Goal: Task Accomplishment & Management: Use online tool/utility

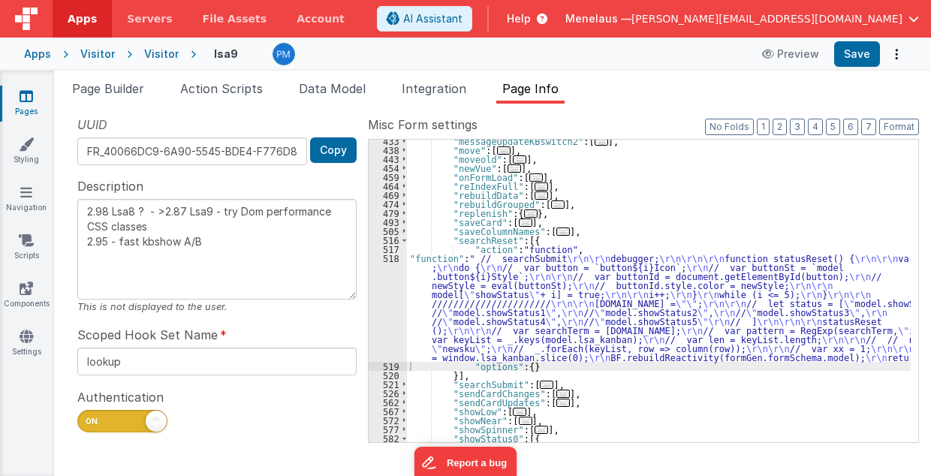
scroll to position [436, 0]
drag, startPoint x: 107, startPoint y: 92, endPoint x: 374, endPoint y: 313, distance: 347.2
click at [107, 92] on span "Page Builder" at bounding box center [108, 88] width 72 height 15
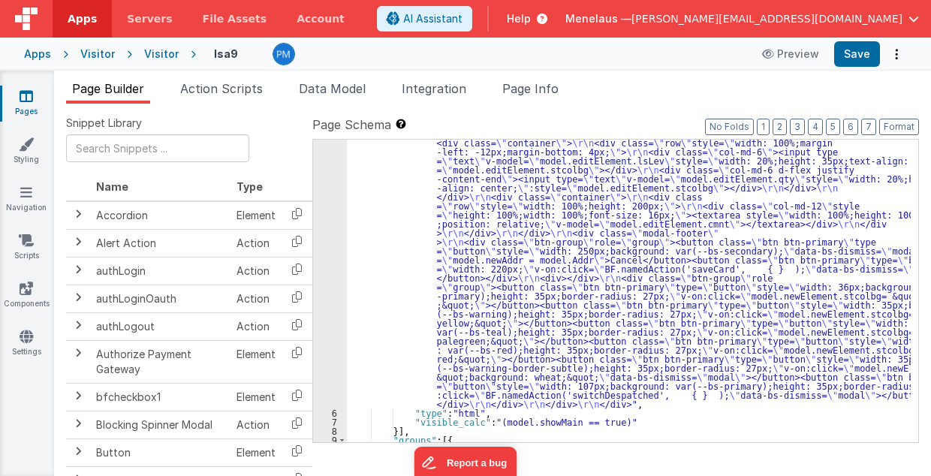
scroll to position [0, 0]
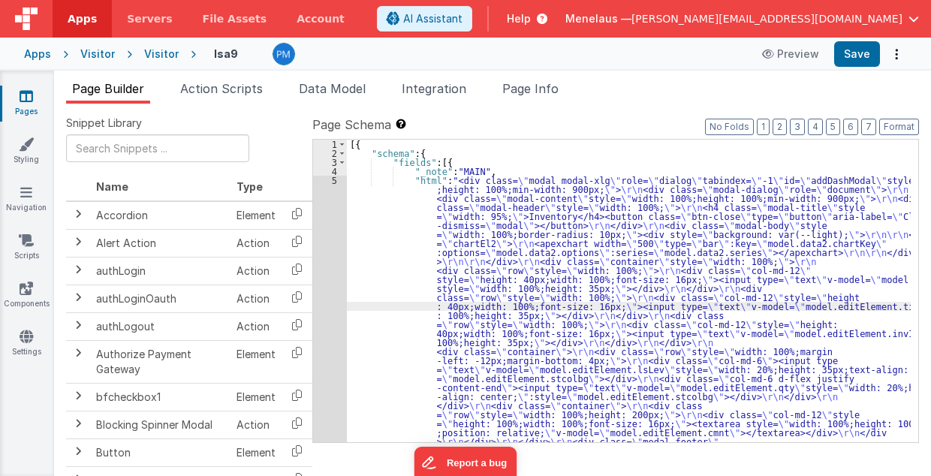
scroll to position [183, 0]
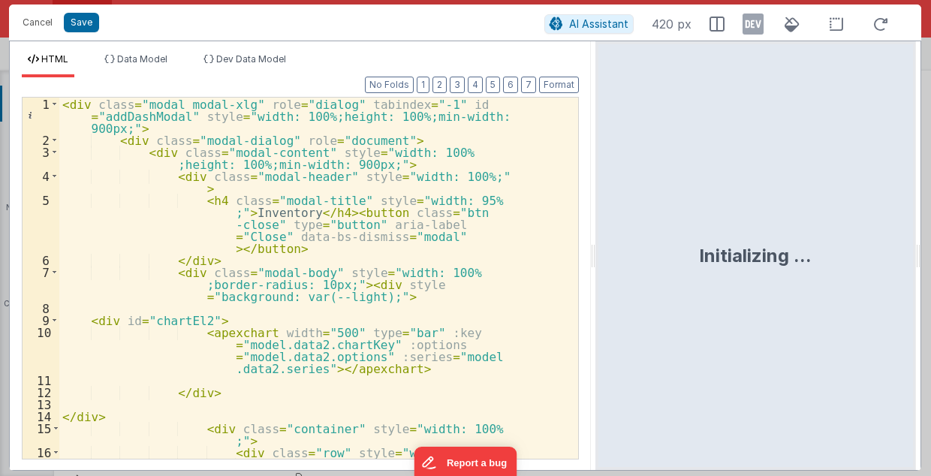
drag, startPoint x: 461, startPoint y: 261, endPoint x: 569, endPoint y: 265, distance: 108.2
click at [591, 261] on html "Cancel Save AI Assistant 420 px HTML Data Model Dev Data Model Format 7 6 5 4 3…" at bounding box center [465, 238] width 931 height 476
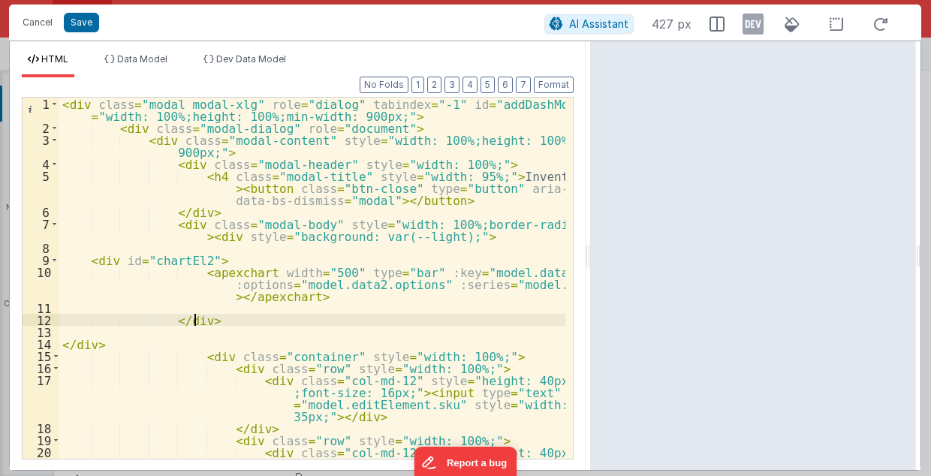
click at [464, 320] on div "< div class = "modal modal-xlg" role = "dialog" tabindex = "-1" id = "addDashMo…" at bounding box center [312, 315] width 507 height 435
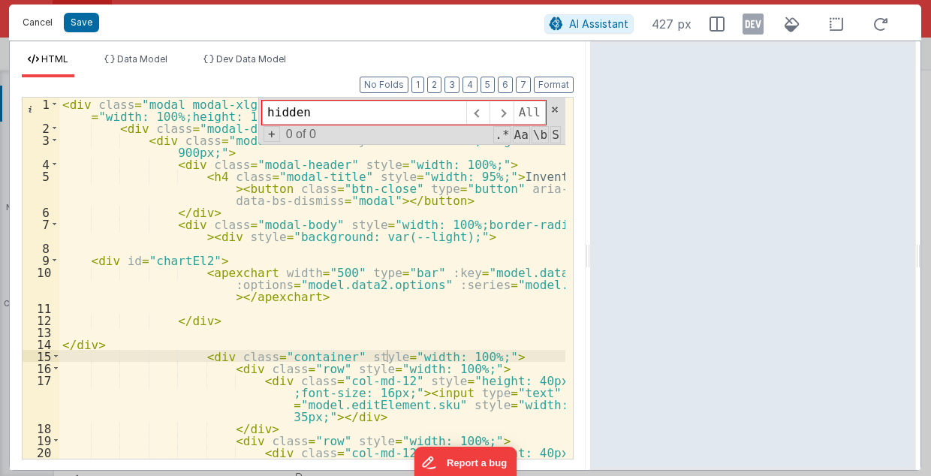
type input "hidden"
click at [40, 24] on button "Cancel" at bounding box center [37, 22] width 45 height 21
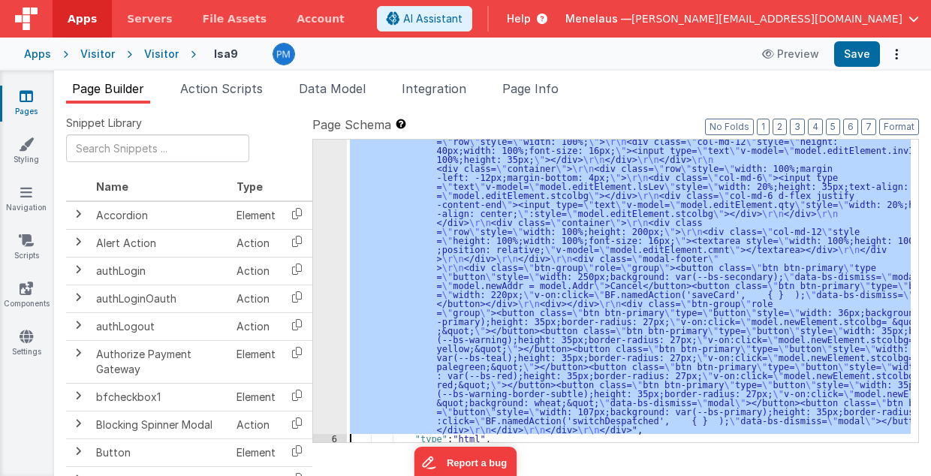
click at [574, 351] on div ""html" : "<div class= \" modal modal-xlg \" role= \" dialog \" tabindex= \" -1 …" at bounding box center [629, 291] width 564 height 303
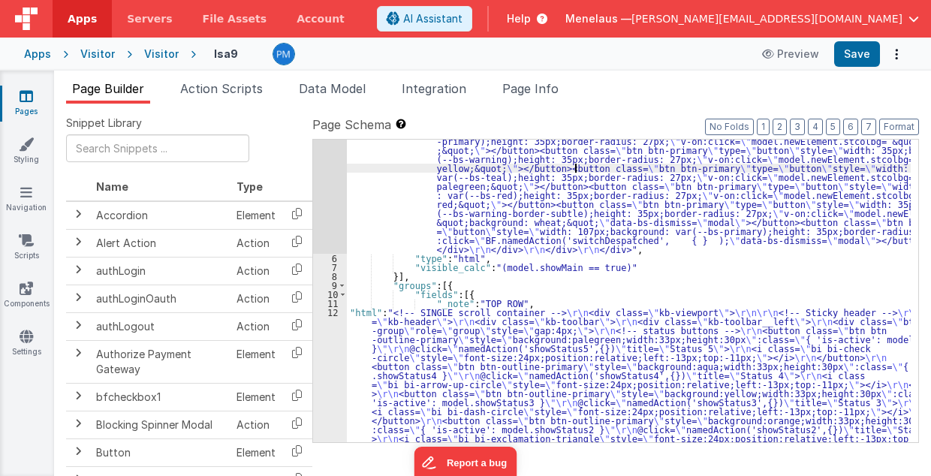
scroll to position [424, 0]
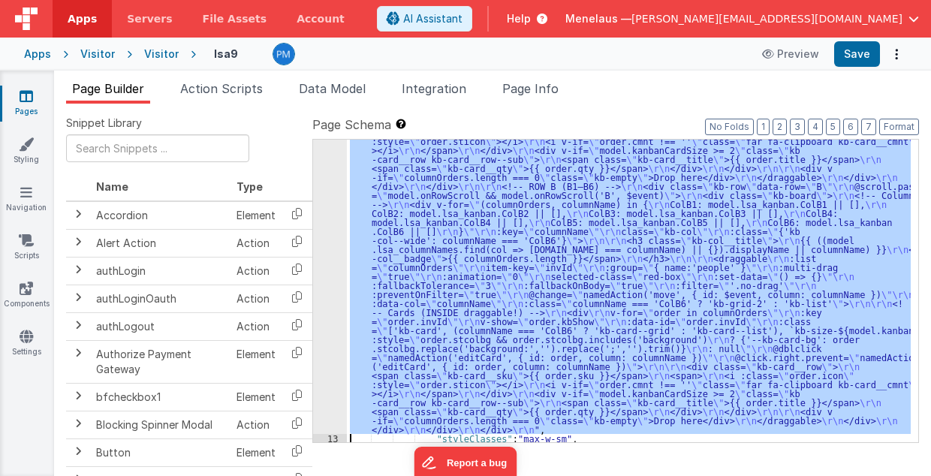
scroll to position [1193, 0]
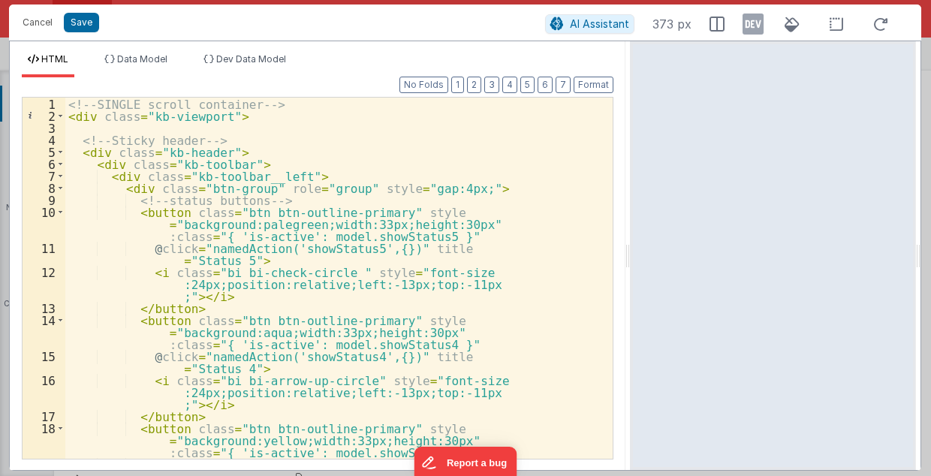
drag, startPoint x: 463, startPoint y: 260, endPoint x: 632, endPoint y: 263, distance: 168.2
click at [632, 263] on html "Cancel Save AI Assistant 373 px HTML Data Model Dev Data Model Format 7 6 5 4 3…" at bounding box center [465, 238] width 931 height 476
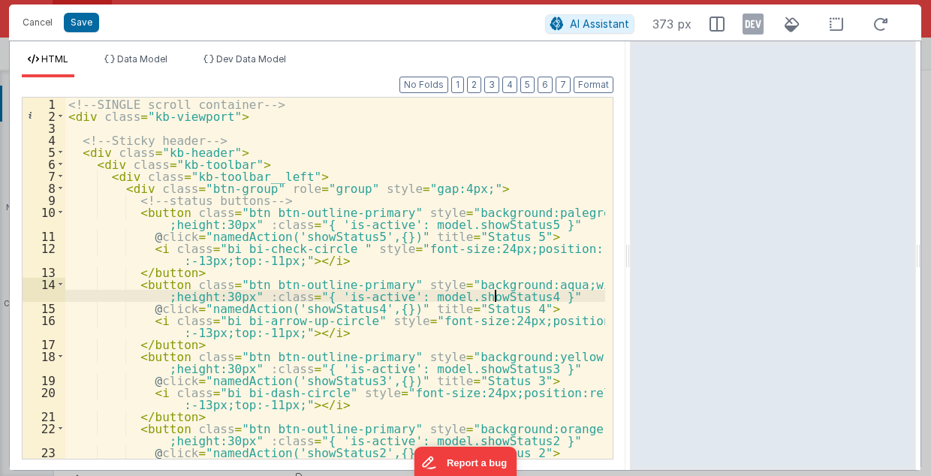
click at [566, 291] on div "<!-- SINGLE scroll container --> < div class = "kb-viewport" > <!-- Sticky head…" at bounding box center [335, 297] width 541 height 399
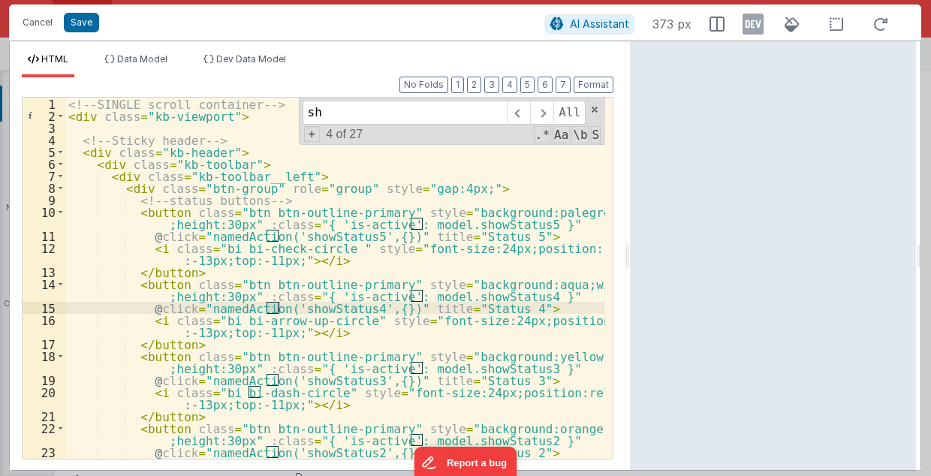
type input "s"
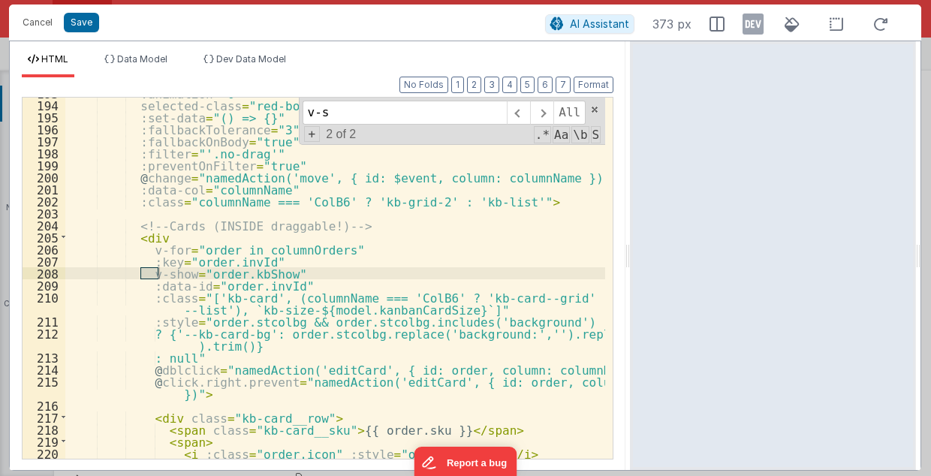
scroll to position [2702, 0]
type input "v-show"
click at [38, 24] on button "Cancel" at bounding box center [37, 22] width 45 height 21
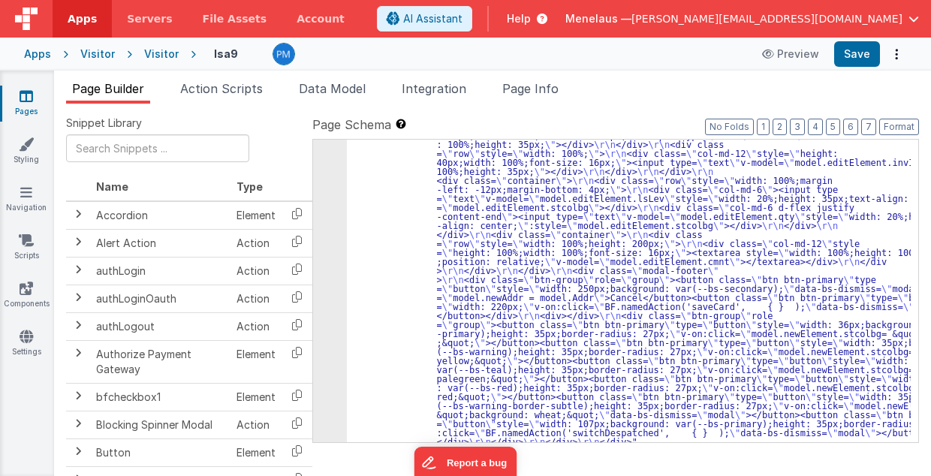
scroll to position [171, 0]
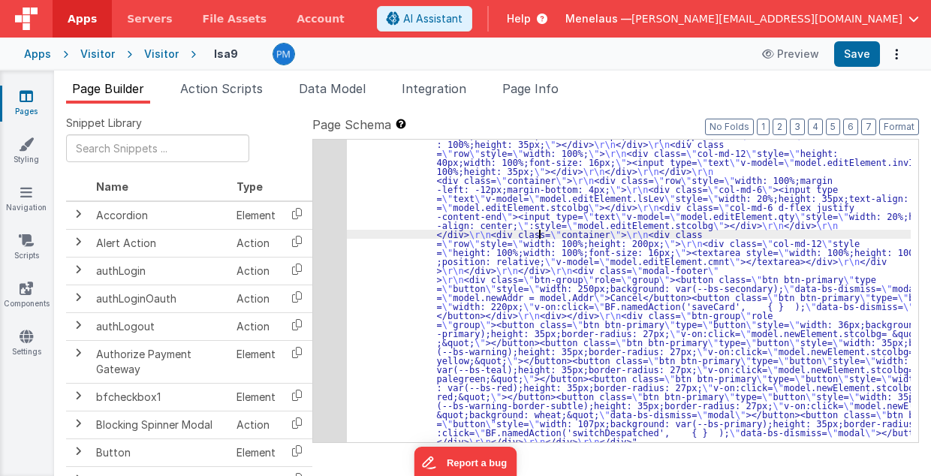
click at [541, 231] on div ""html" : "<div class= \" modal modal-xlg \" role= \" dialog \" tabindex= \" -1 …" at bounding box center [629, 382] width 565 height 754
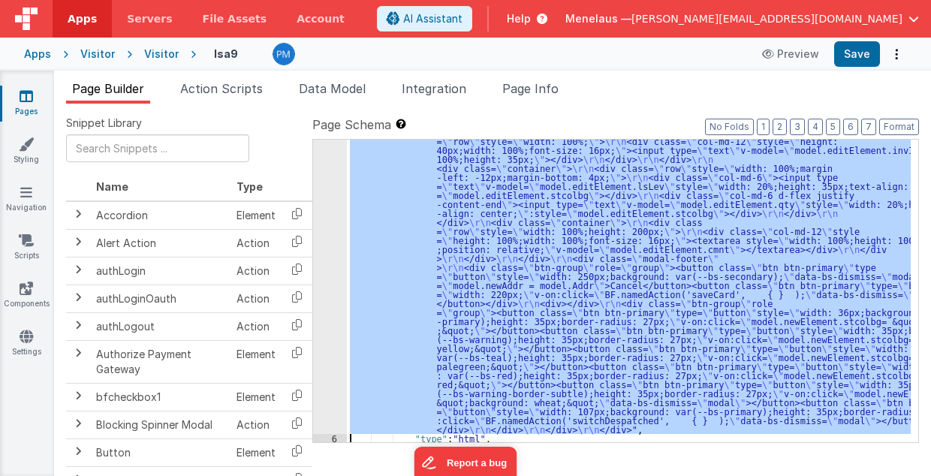
scroll to position [183, 0]
click at [329, 275] on div "5" at bounding box center [330, 213] width 34 height 442
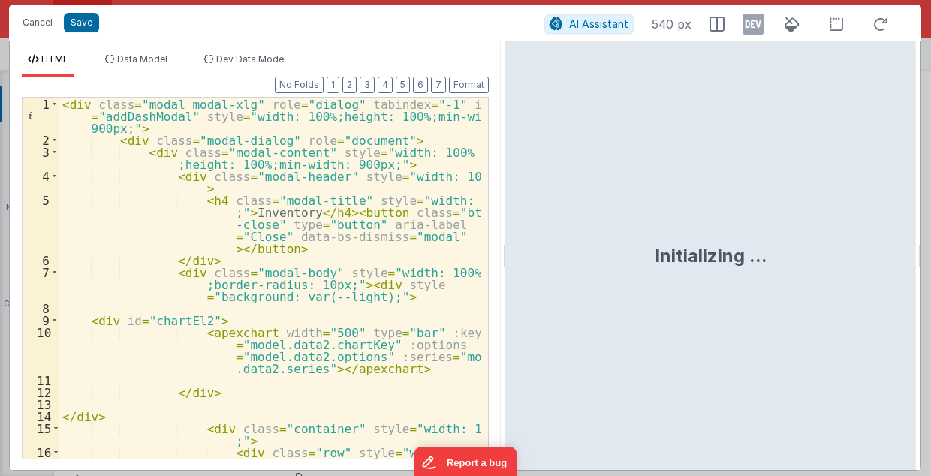
drag, startPoint x: 462, startPoint y: 255, endPoint x: 505, endPoint y: 261, distance: 43.9
click at [505, 261] on html "Cancel Save AI Assistant 540 px HTML Data Model Dev Data Model Format 7 6 5 4 3…" at bounding box center [465, 238] width 931 height 476
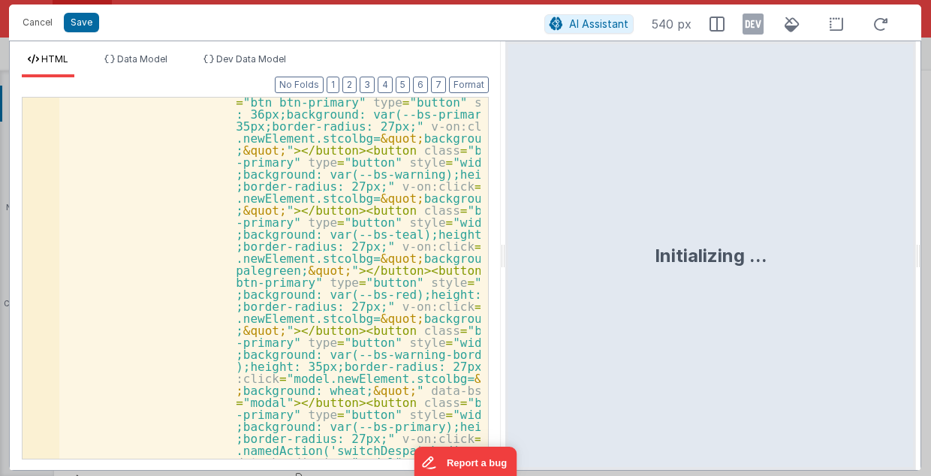
scroll to position [1115, 0]
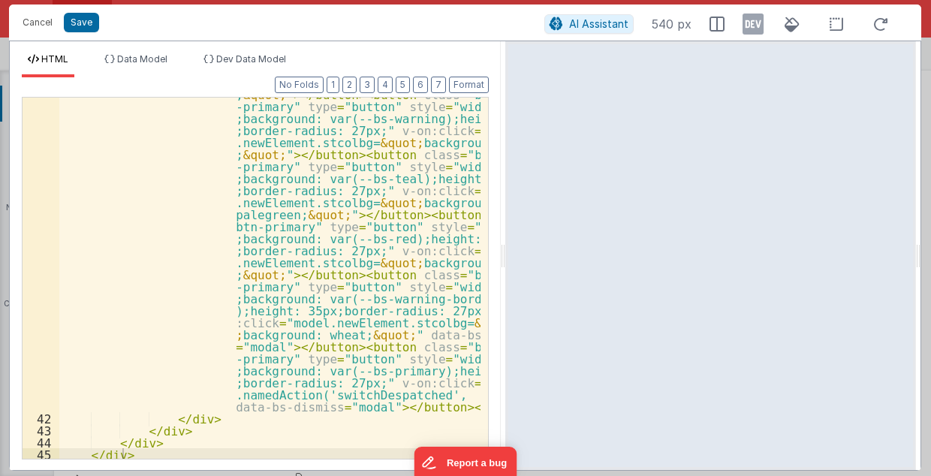
click at [350, 406] on div "< div class = "btn-group" role = "group" > < button class = "btn btn-primary" t…" at bounding box center [270, 407] width 422 height 759
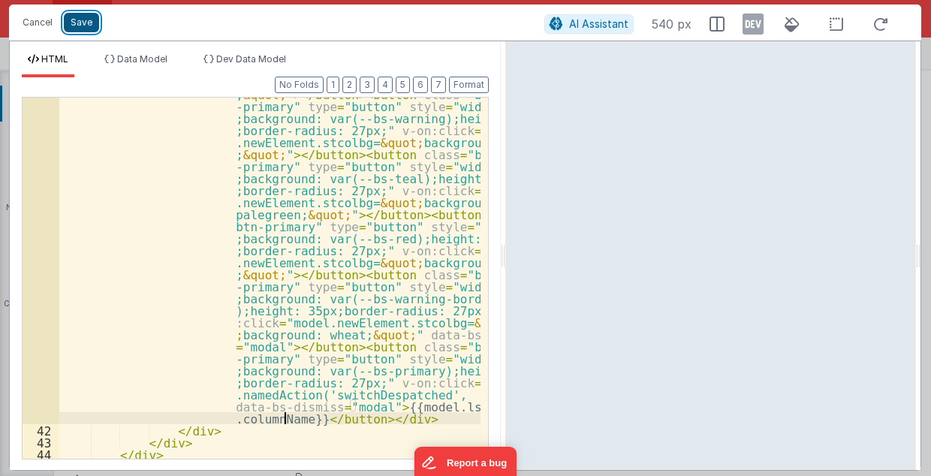
click at [87, 20] on button "Save" at bounding box center [81, 23] width 35 height 20
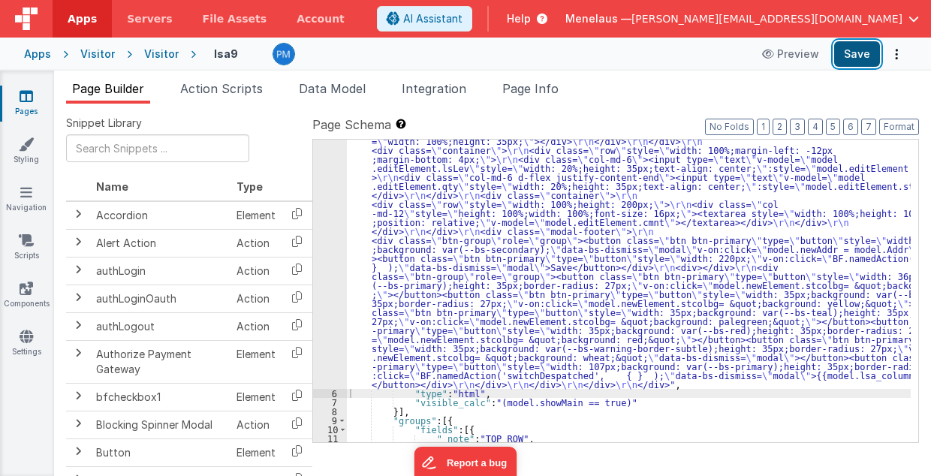
click at [862, 49] on button "Save" at bounding box center [857, 54] width 46 height 26
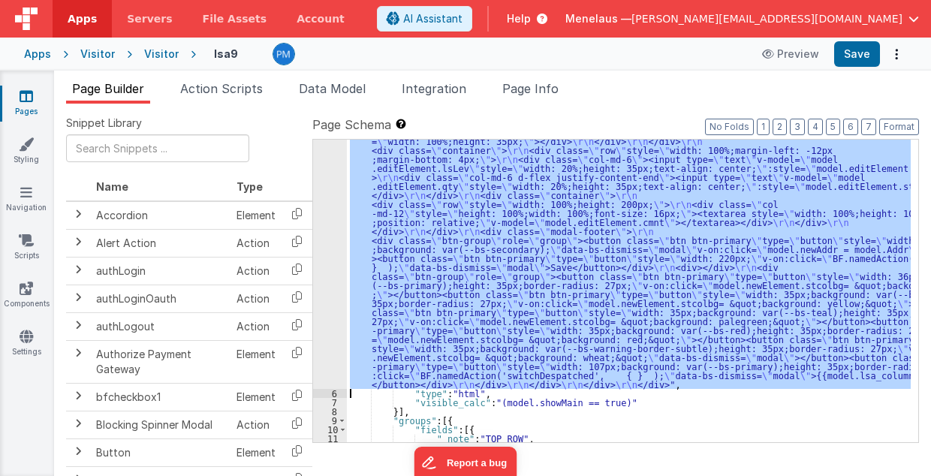
click at [326, 301] on div "5" at bounding box center [330, 190] width 34 height 397
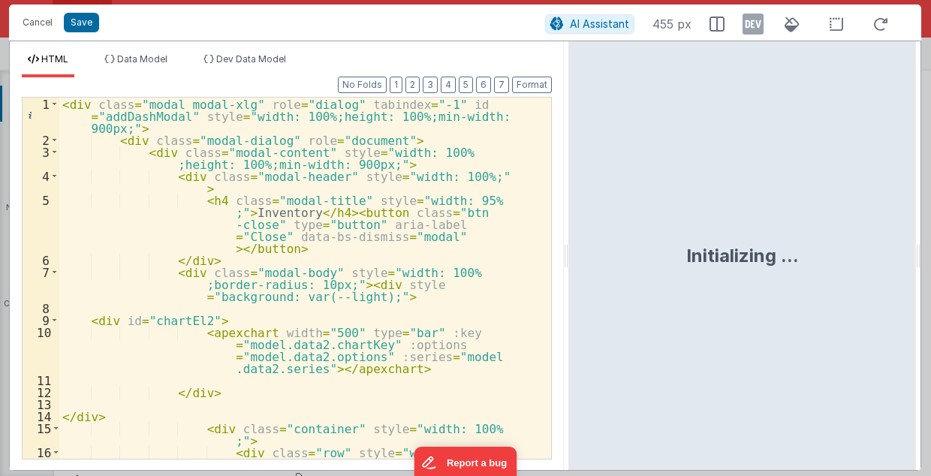
drag, startPoint x: 463, startPoint y: 255, endPoint x: 569, endPoint y: 255, distance: 105.9
click at [569, 255] on html "Cancel Save AI Assistant 455 px HTML Data Model Dev Data Model Format 7 6 5 4 3…" at bounding box center [465, 238] width 931 height 476
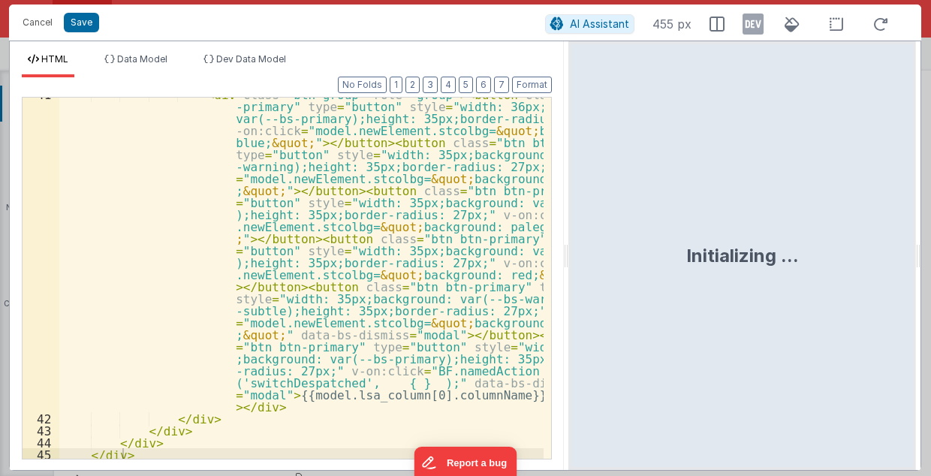
scroll to position [899, 0]
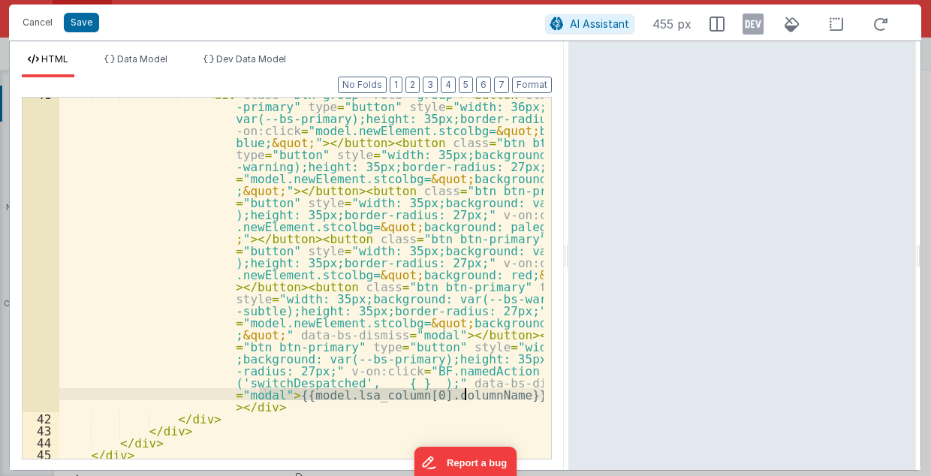
drag, startPoint x: 261, startPoint y: 391, endPoint x: 464, endPoint y: 392, distance: 203.5
click at [464, 392] on div "< div class = "btn-group" role = "group" > < button class = "btn btn -primary" …" at bounding box center [301, 437] width 485 height 699
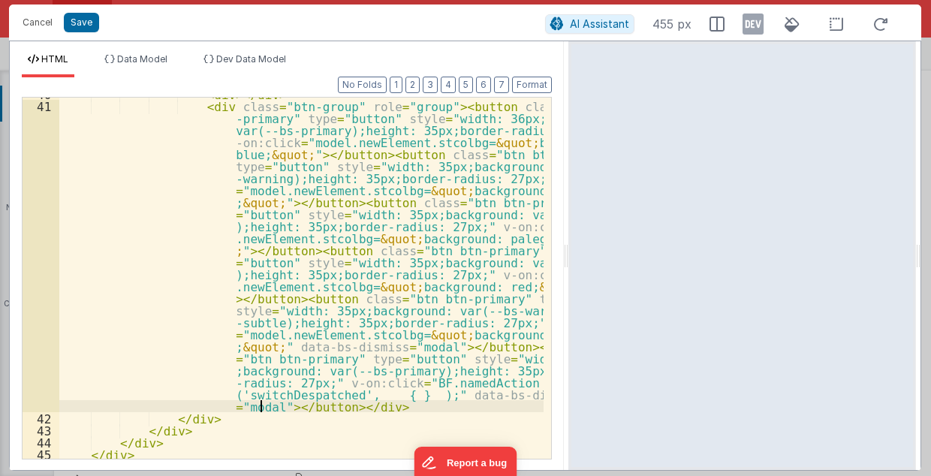
scroll to position [887, 0]
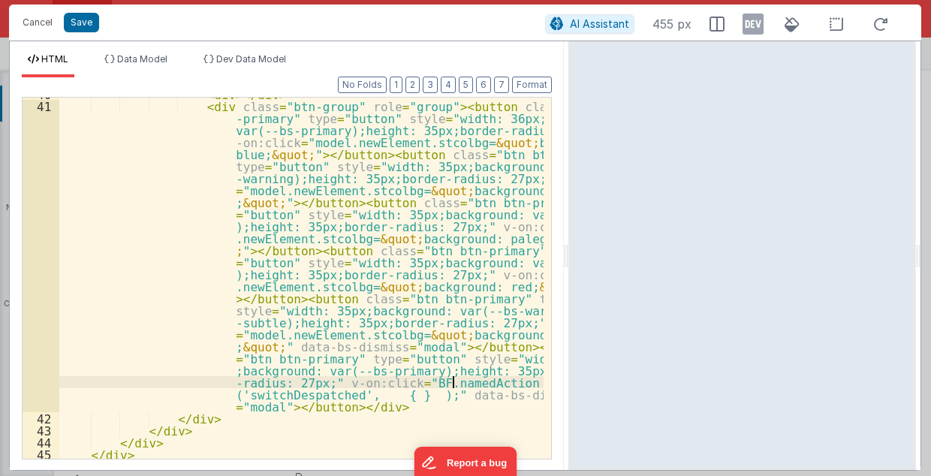
click at [518, 381] on div "< div > </ div > < div class = "btn-group" role = "group" > < button class = "b…" at bounding box center [301, 281] width 485 height 387
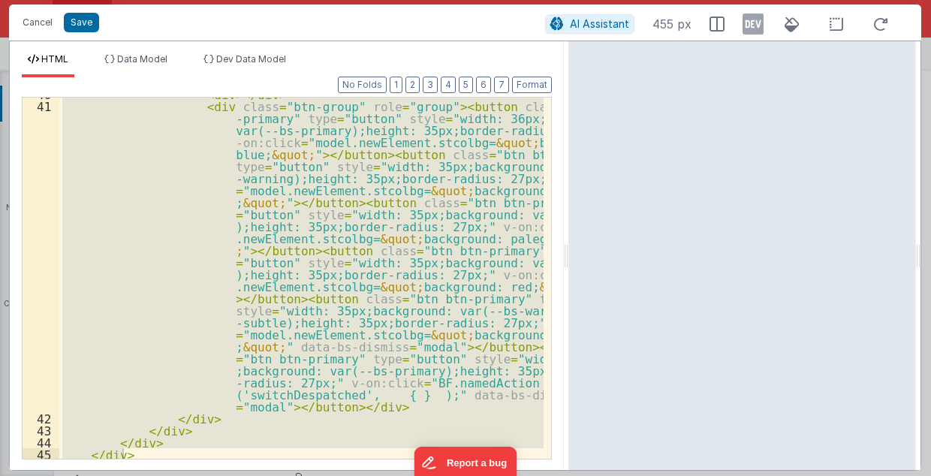
click at [307, 188] on div "< div > </ div > < div class = "btn-group" role = "group" > < button class = "b…" at bounding box center [301, 278] width 484 height 361
drag, startPoint x: 30, startPoint y: 23, endPoint x: 83, endPoint y: 33, distance: 53.6
click at [30, 23] on button "Cancel" at bounding box center [37, 22] width 45 height 21
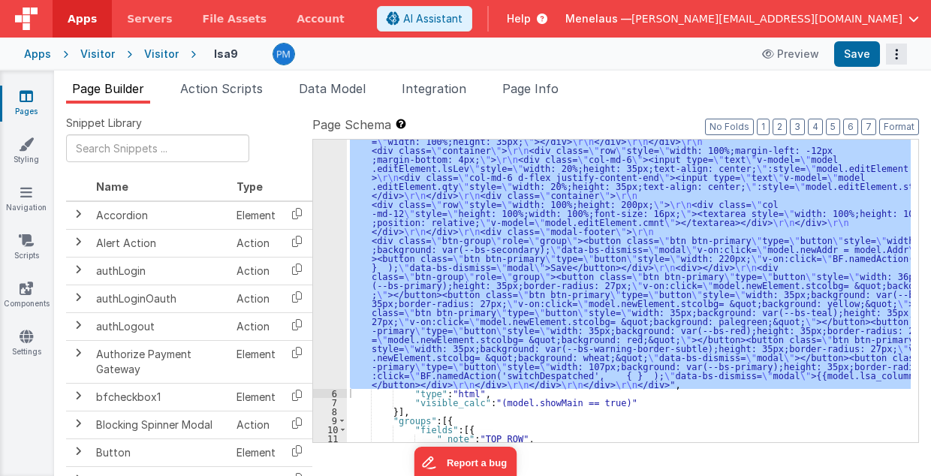
click at [895, 54] on icon "Options" at bounding box center [896, 54] width 21 height 1
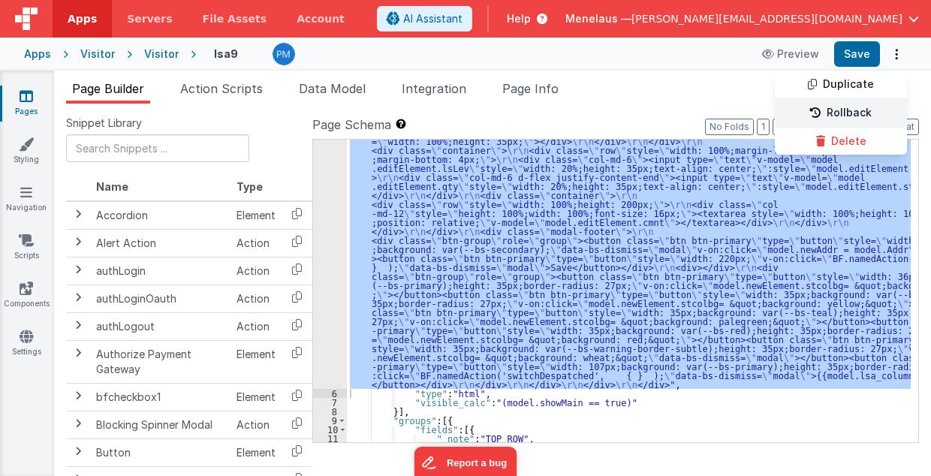
click at [842, 116] on link "Rollback" at bounding box center [841, 113] width 132 height 29
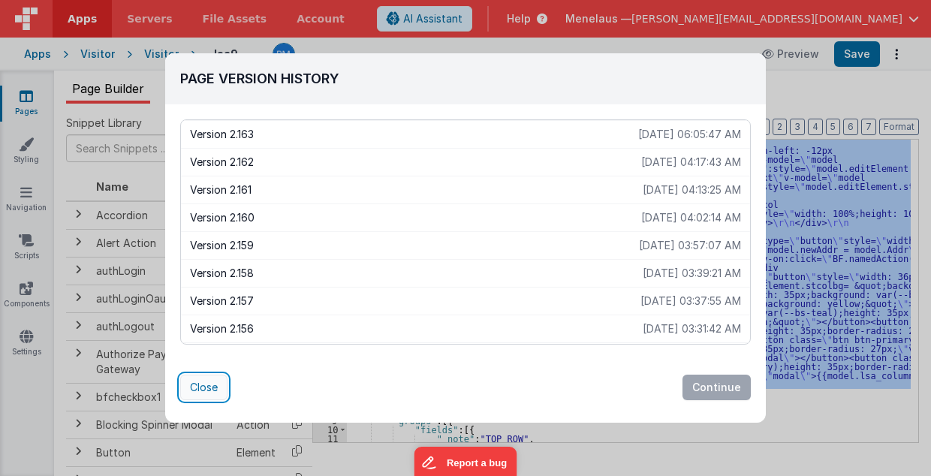
click at [189, 387] on button "Close" at bounding box center [203, 388] width 47 height 26
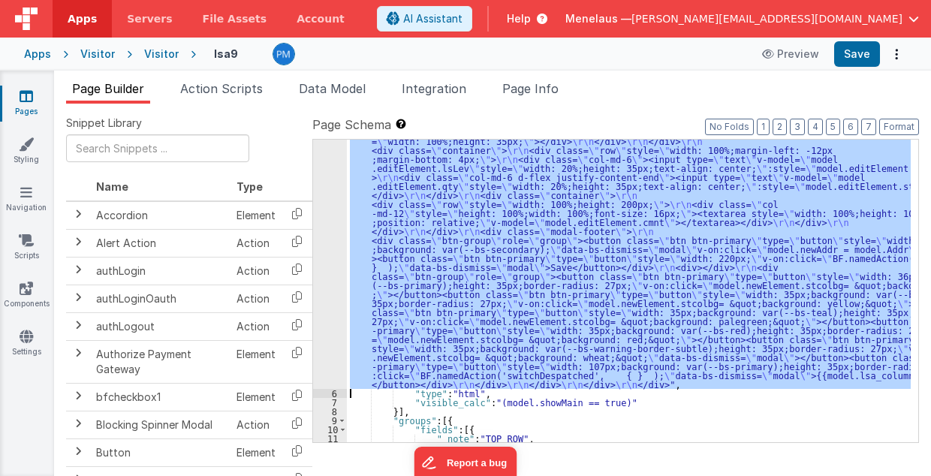
click at [322, 295] on div "5" at bounding box center [330, 190] width 34 height 397
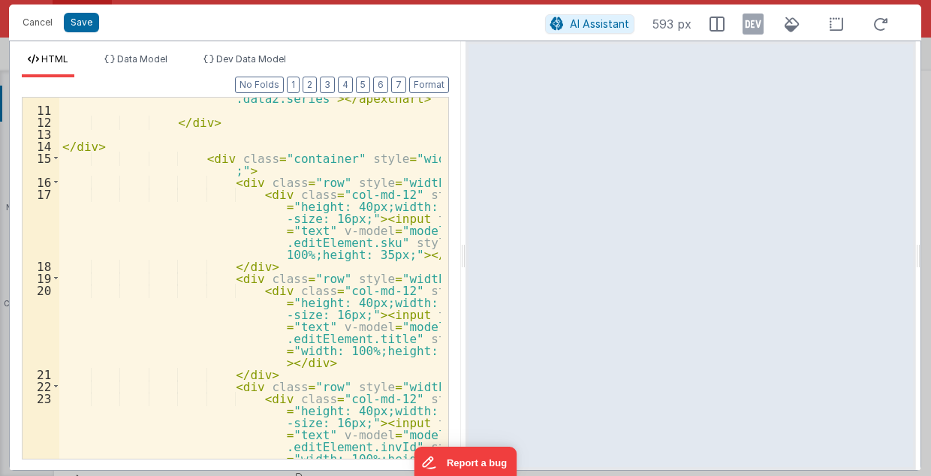
scroll to position [360, 0]
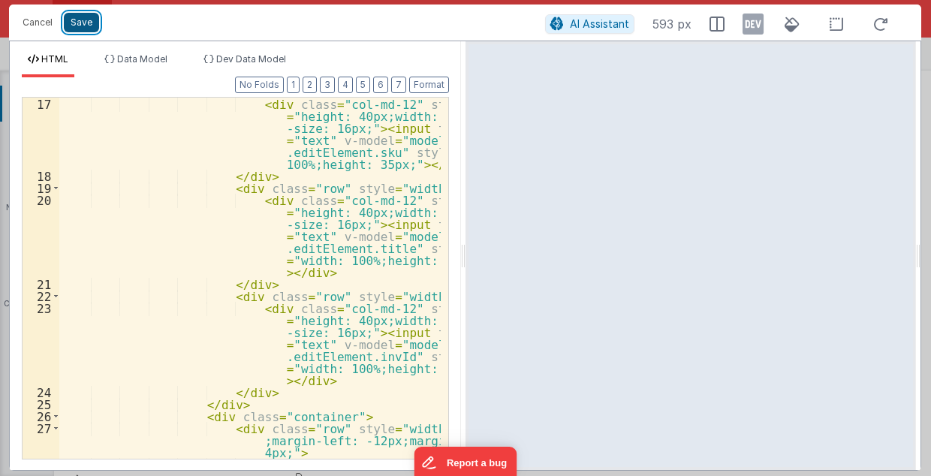
click at [84, 24] on button "Save" at bounding box center [81, 23] width 35 height 20
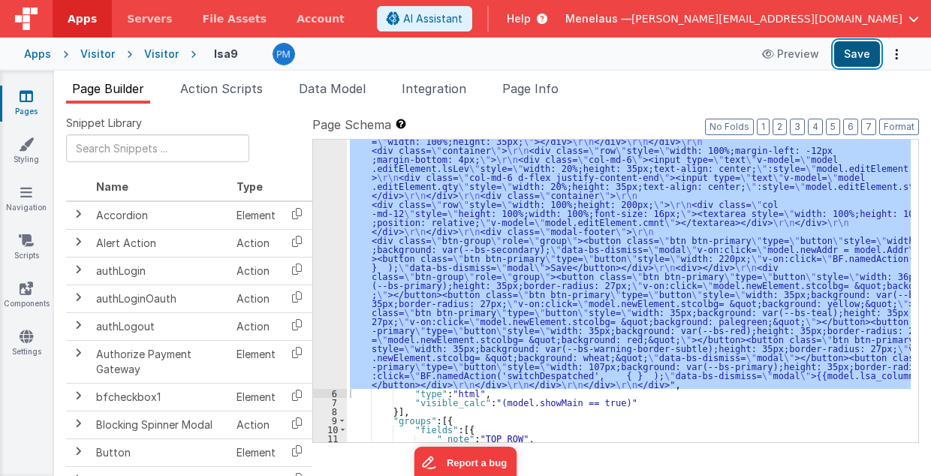
click at [859, 57] on button "Save" at bounding box center [857, 54] width 46 height 26
click at [761, 279] on div ""html" : "<div class= \" modal modal-xlg \" role= \" dialog \" tabindex= \" -1 …" at bounding box center [629, 291] width 564 height 303
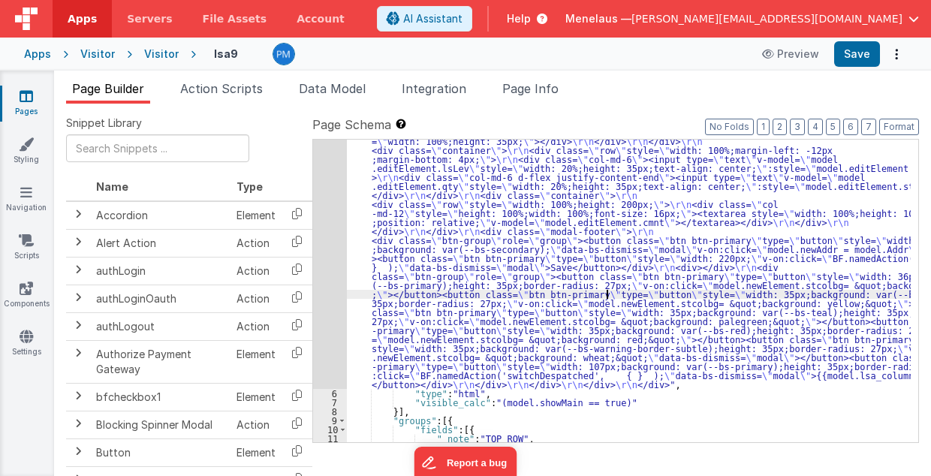
click at [321, 271] on div "5" at bounding box center [330, 190] width 34 height 397
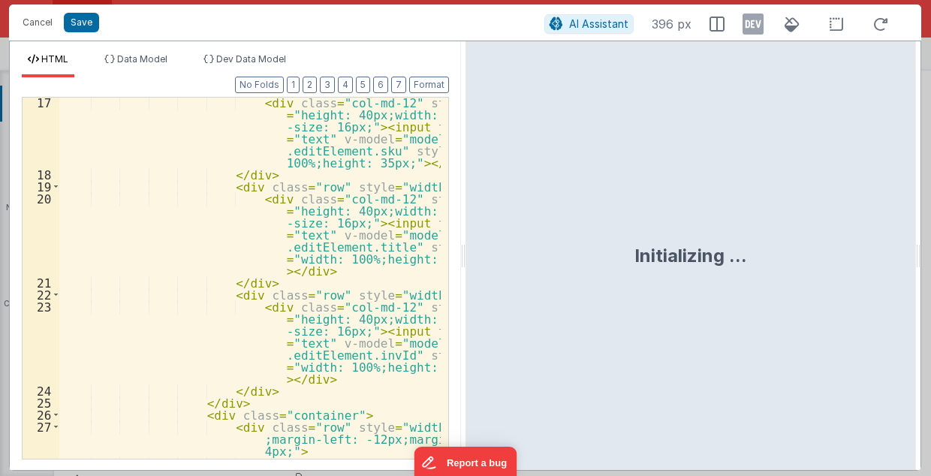
scroll to position [415, 0]
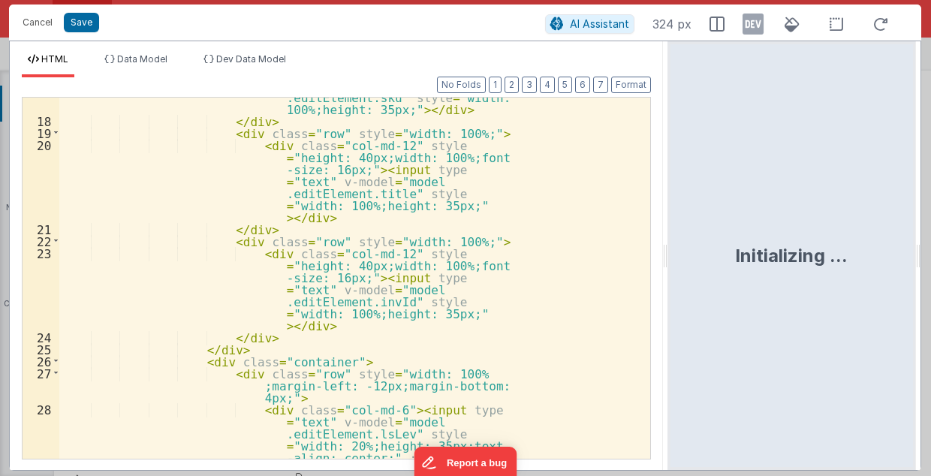
drag, startPoint x: 463, startPoint y: 257, endPoint x: 669, endPoint y: 261, distance: 206.6
click at [669, 261] on html "Cancel Save AI Assistant 324 px HTML Data Model Dev Data Model Format 7 6 5 4 3…" at bounding box center [465, 238] width 931 height 476
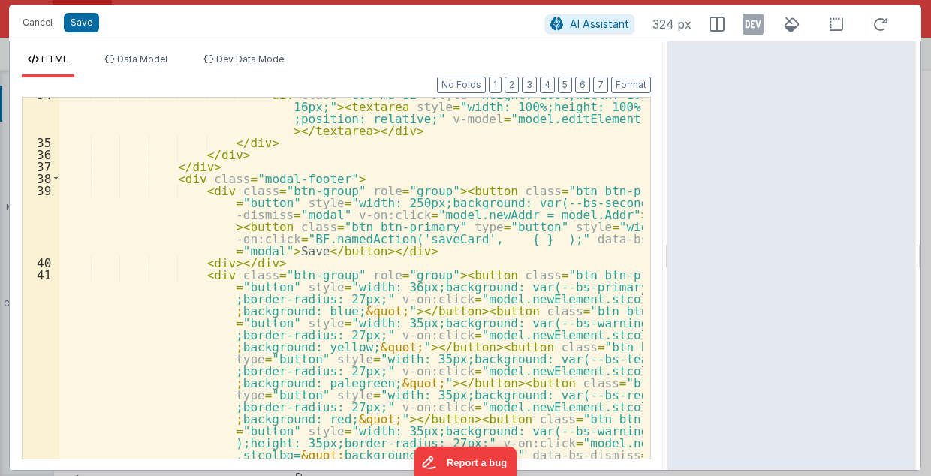
scroll to position [695, 0]
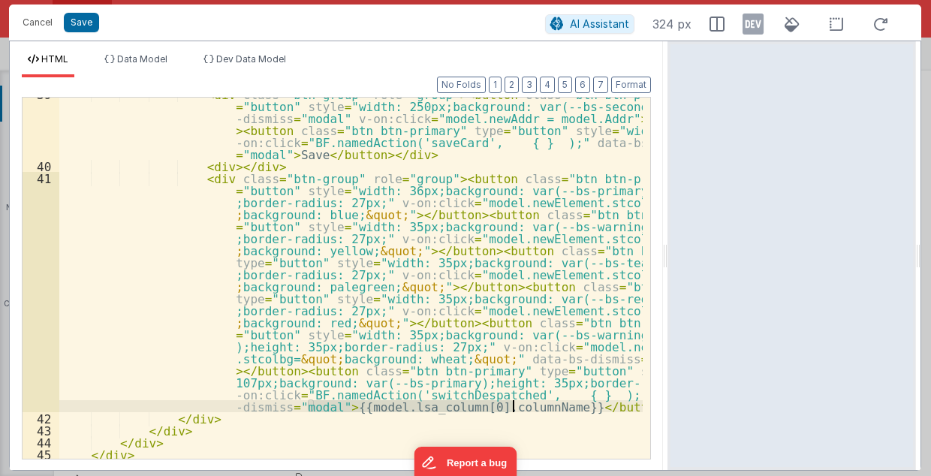
drag, startPoint x: 309, startPoint y: 406, endPoint x: 513, endPoint y: 410, distance: 204.3
click at [513, 410] on div "< div class = "btn-group" role = "group" > < button class = "btn btn-primary" t…" at bounding box center [351, 311] width 584 height 447
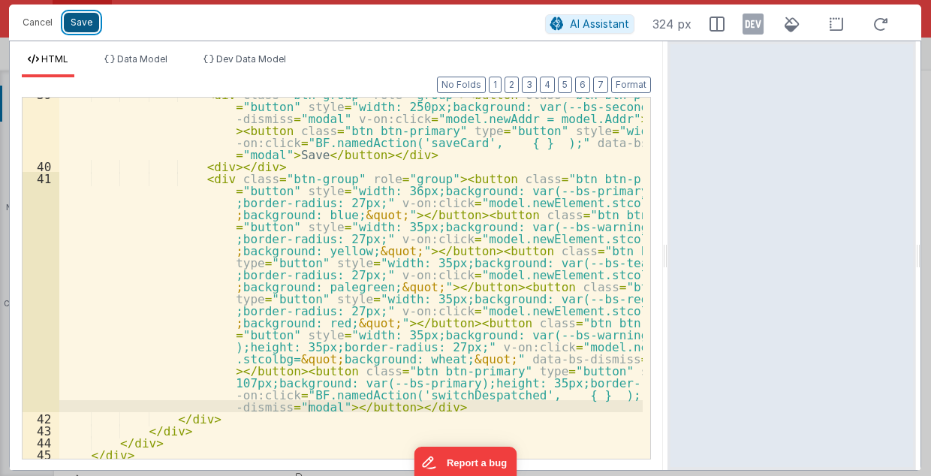
click at [74, 22] on button "Save" at bounding box center [81, 23] width 35 height 20
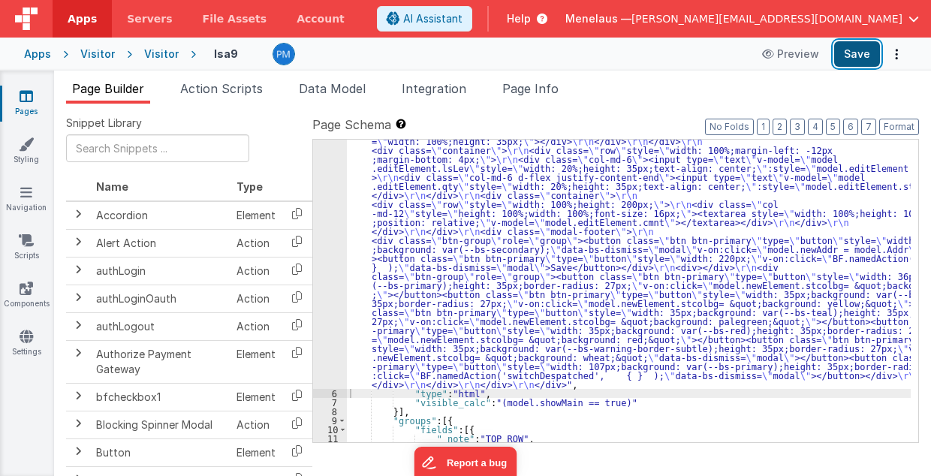
click at [861, 53] on button "Save" at bounding box center [857, 54] width 46 height 26
click at [895, 55] on icon "Options" at bounding box center [896, 54] width 21 height 1
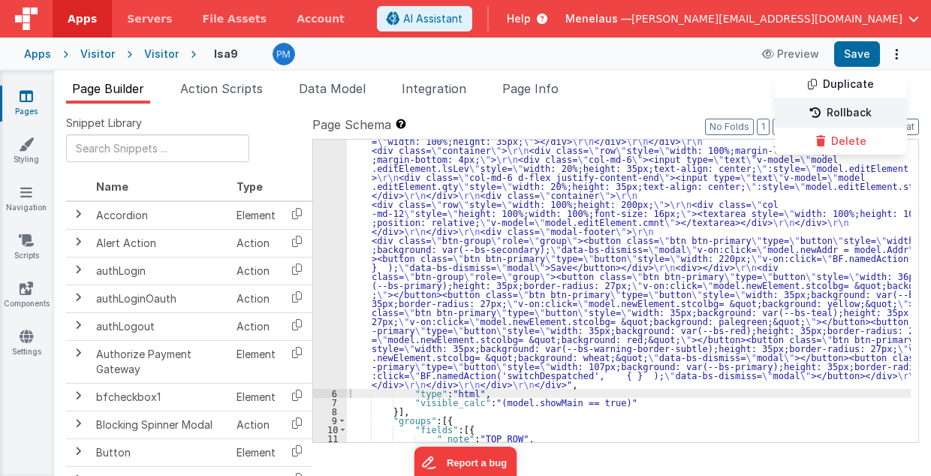
click at [853, 109] on link "Rollback" at bounding box center [841, 113] width 132 height 29
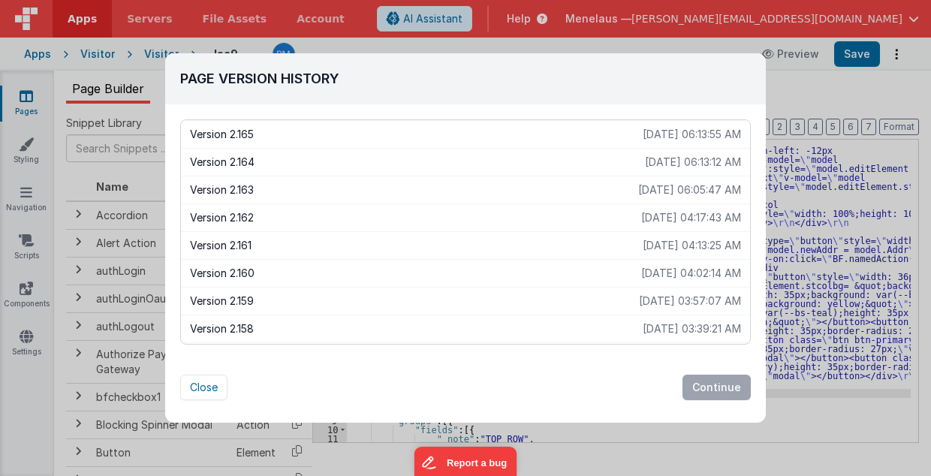
click at [676, 214] on p "2025-08-19 04:17:43 AM" at bounding box center [691, 217] width 100 height 15
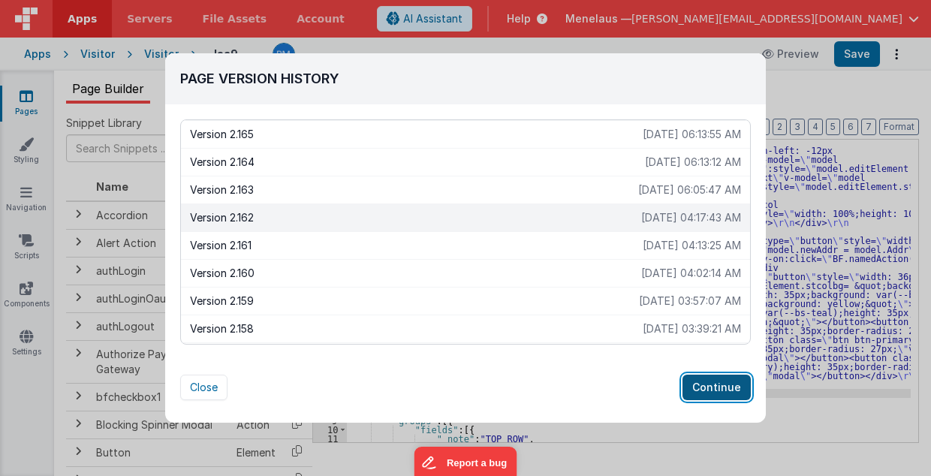
click at [718, 387] on button "Continue" at bounding box center [717, 388] width 68 height 26
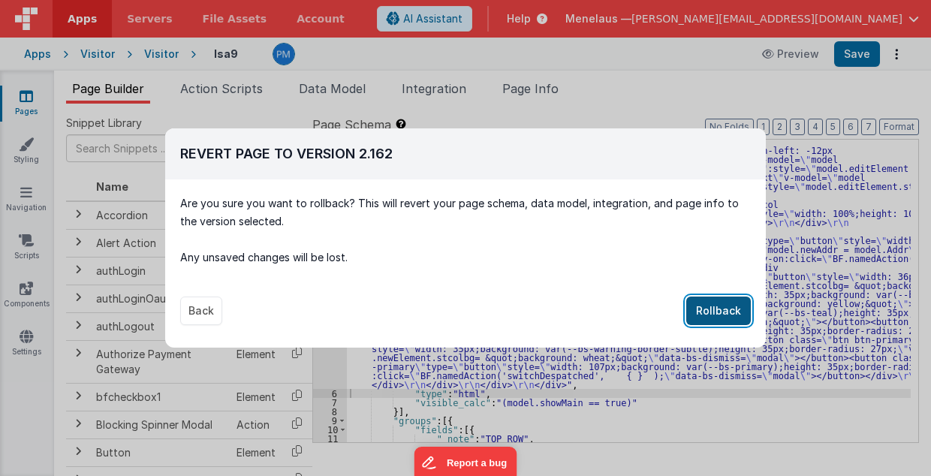
click at [731, 320] on button "Rollback" at bounding box center [718, 311] width 65 height 29
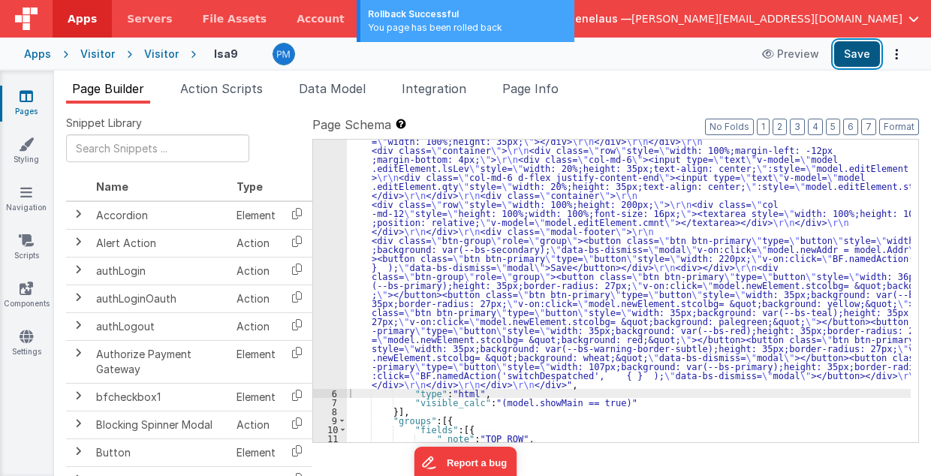
click at [861, 54] on button "Save" at bounding box center [857, 54] width 46 height 26
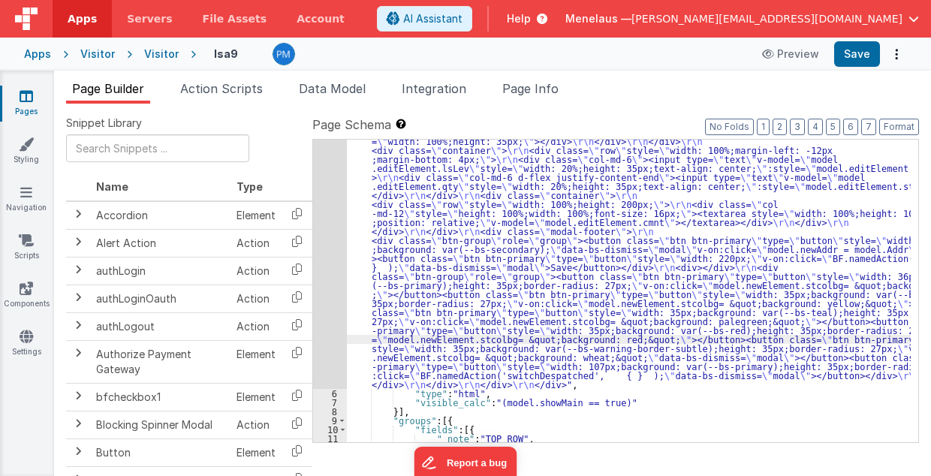
click at [329, 270] on div "5" at bounding box center [330, 190] width 34 height 397
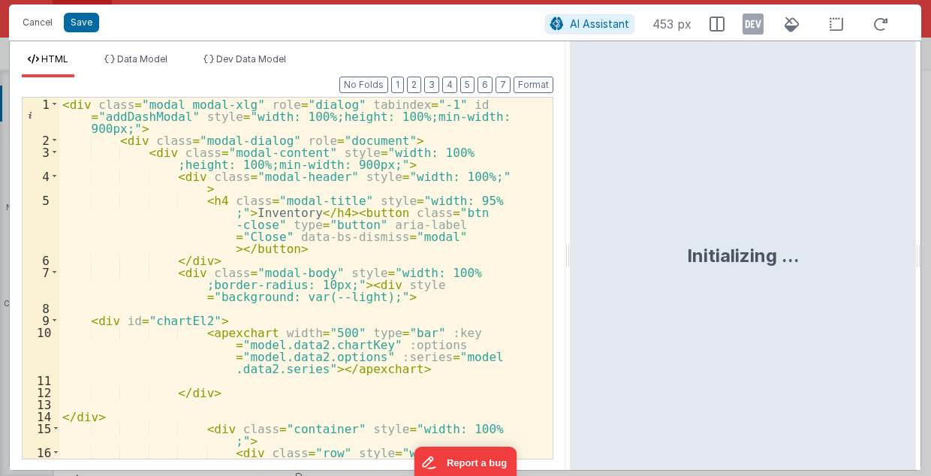
drag, startPoint x: 463, startPoint y: 261, endPoint x: 571, endPoint y: 266, distance: 108.3
click at [571, 266] on html "Cancel Save AI Assistant 453 px HTML Data Model Dev Data Model Format 7 6 5 4 3…" at bounding box center [465, 238] width 931 height 476
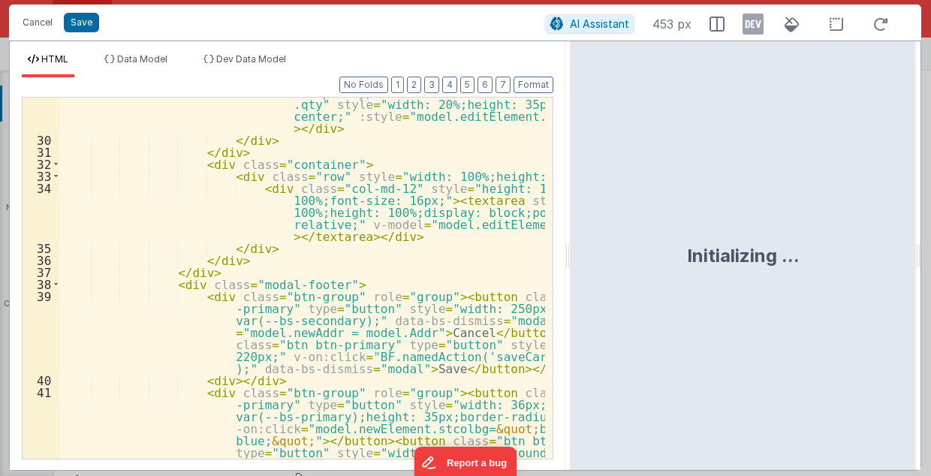
scroll to position [601, 0]
click at [236, 273] on div "< div class = "col-md-6 d-flex justify-content-end" > < input type = "text" v-m…" at bounding box center [302, 435] width 487 height 723
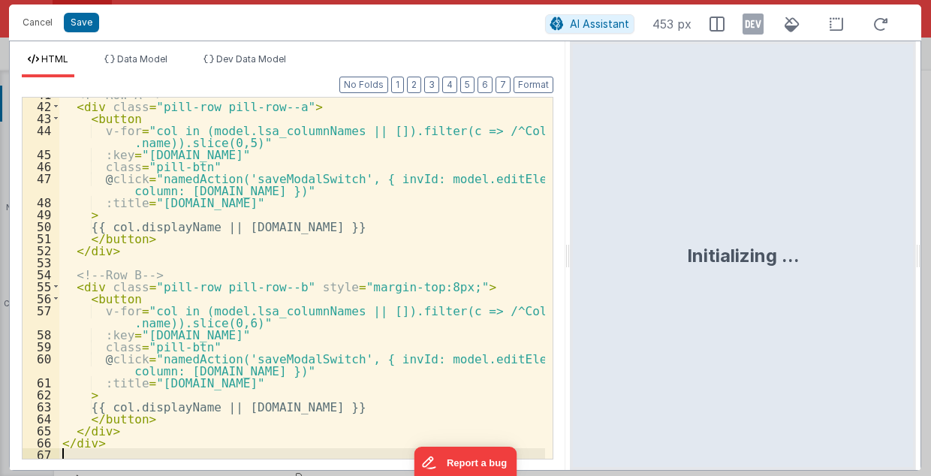
scroll to position [827, 0]
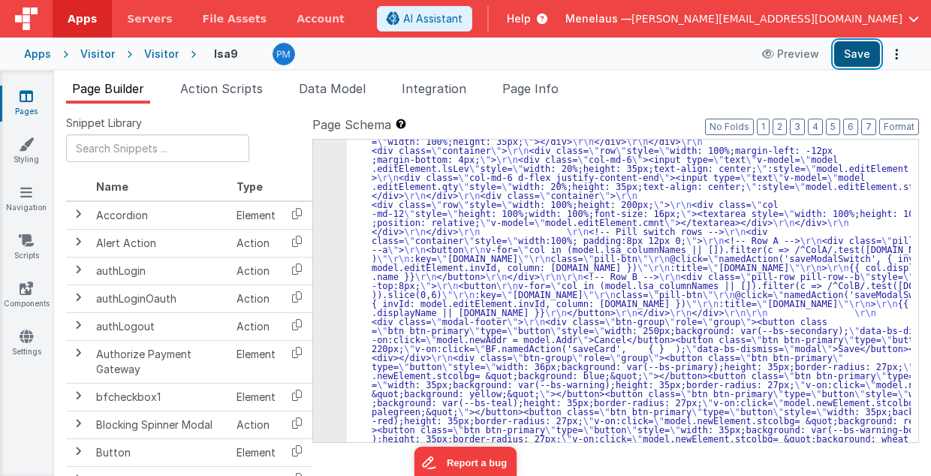
click at [854, 54] on button "Save" at bounding box center [857, 54] width 46 height 26
click at [555, 86] on span "Page Info" at bounding box center [530, 88] width 56 height 15
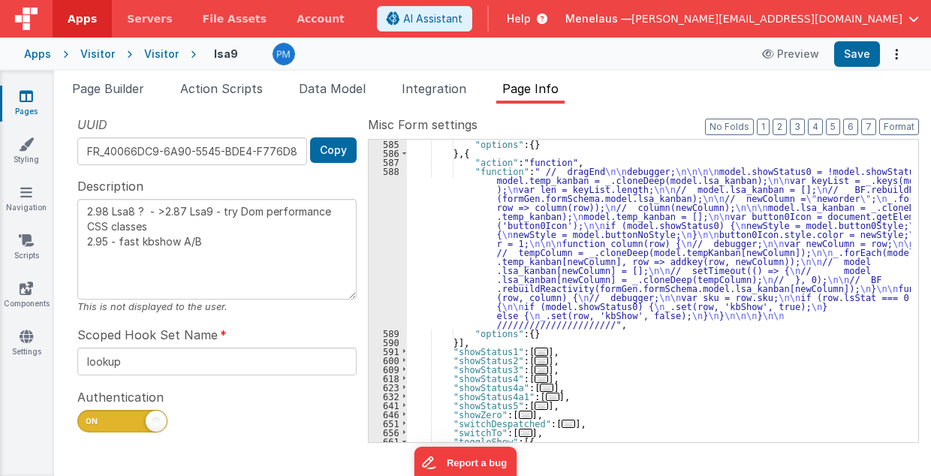
scroll to position [856, 0]
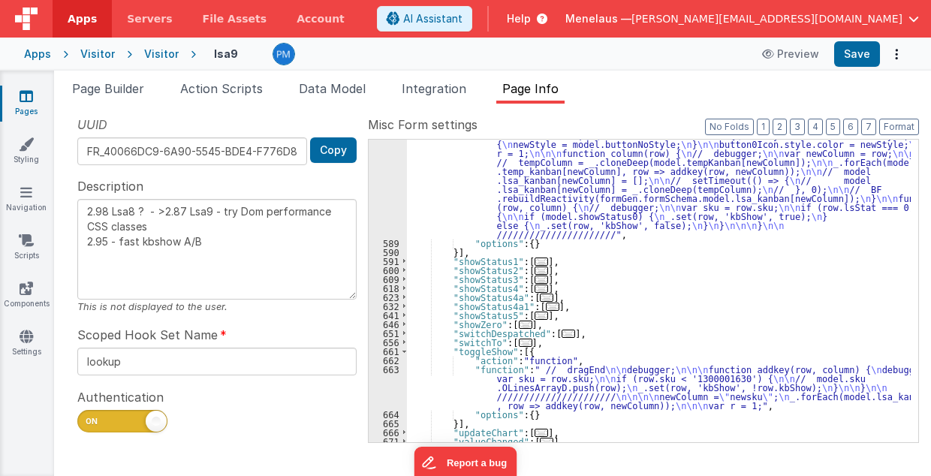
click at [562, 334] on span "..." at bounding box center [569, 334] width 14 height 8
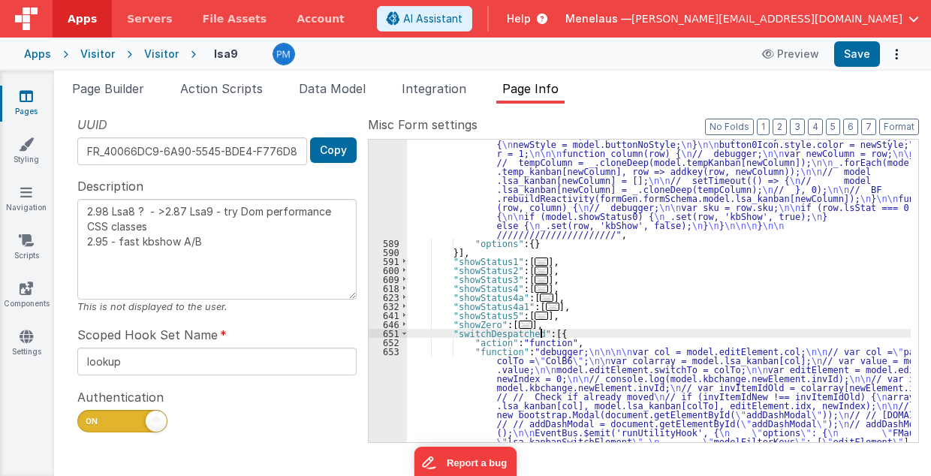
click at [569, 398] on div ""function" : " // dragEnd \n\n debugger; \n\n\n\n model.showStatus0 = !model.sh…" at bounding box center [659, 395] width 505 height 637
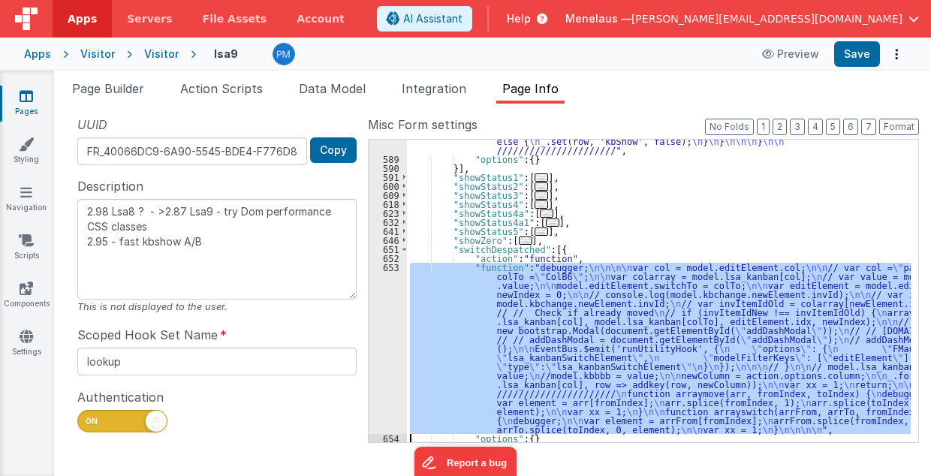
scroll to position [940, 0]
click at [385, 394] on div "653" at bounding box center [388, 348] width 38 height 171
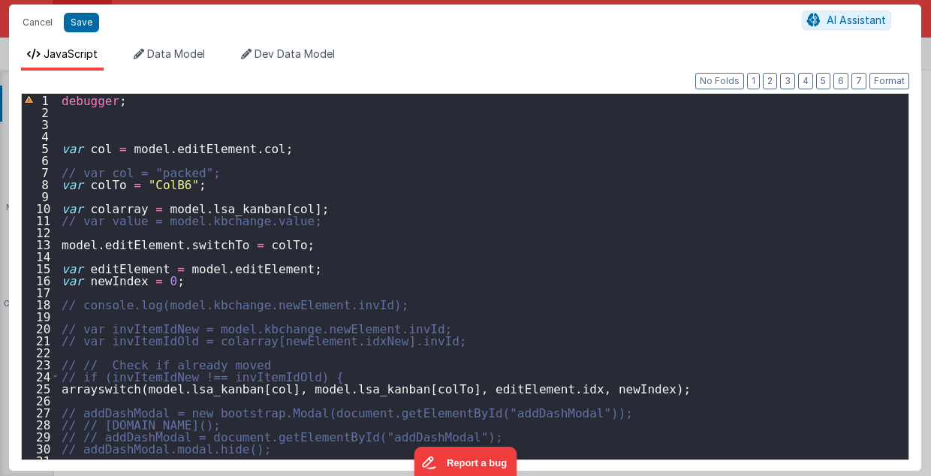
scroll to position [0, 0]
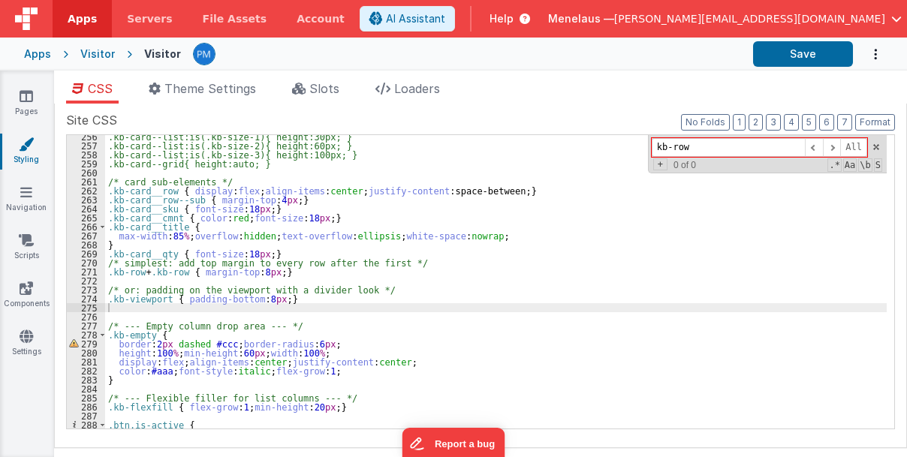
scroll to position [2301, 0]
click at [454, 359] on div ".kb-card--list:is(.kb-size-1){ height:30px; } .kb-card--list:is(.kb-size-2){ he…" at bounding box center [496, 288] width 783 height 312
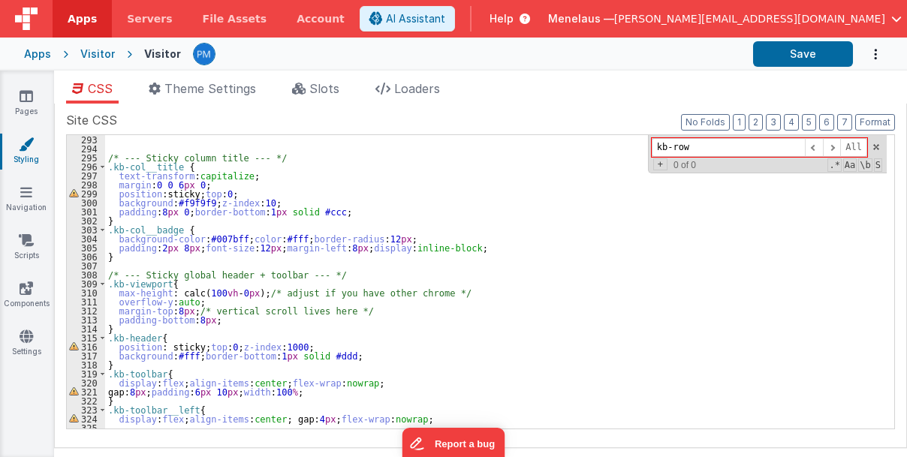
scroll to position [2724, 0]
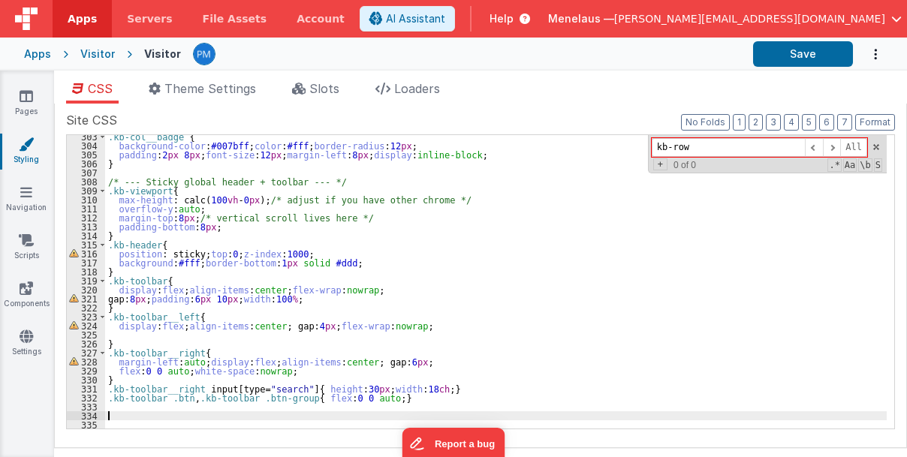
click at [135, 417] on div ".kb-col__badge { background-color : #007bff ; color : #fff ; border-radius : 12…" at bounding box center [496, 288] width 783 height 312
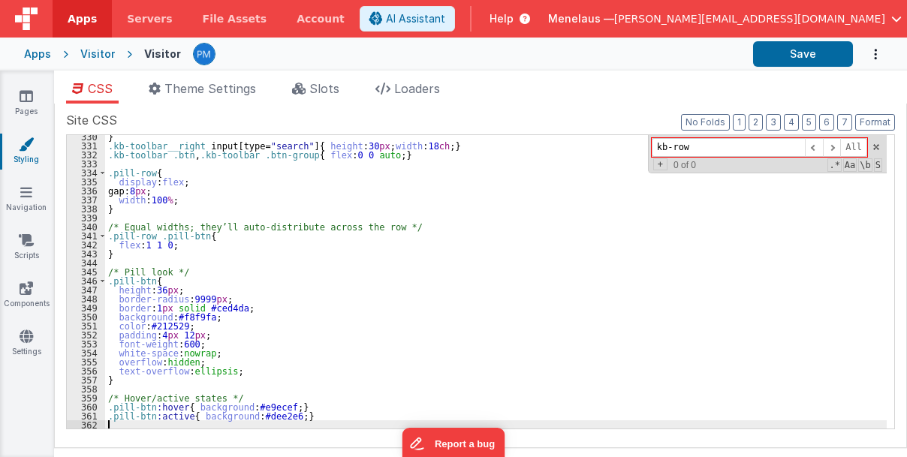
scroll to position [2968, 0]
